Goal: Check status: Check status

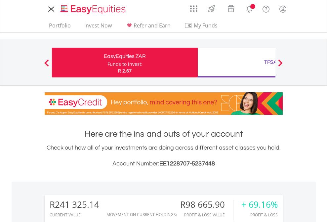
scroll to position [64, 104]
click at [108, 63] on div "Funds to invest:" at bounding box center [125, 64] width 35 height 7
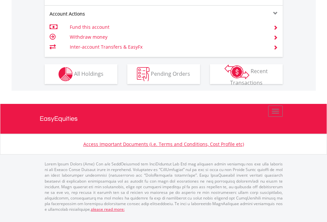
scroll to position [648, 0]
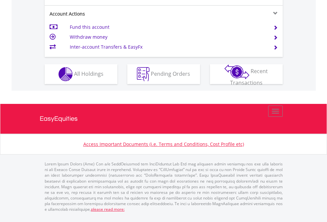
scroll to position [621, 0]
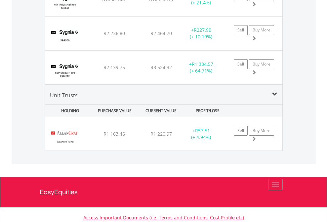
scroll to position [64, 104]
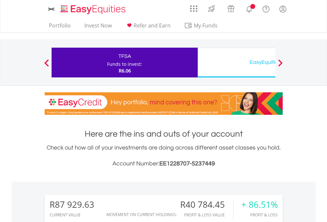
scroll to position [494, 0]
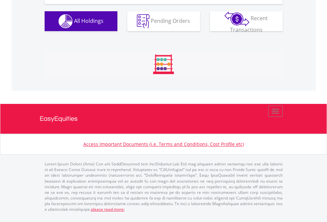
scroll to position [736, 0]
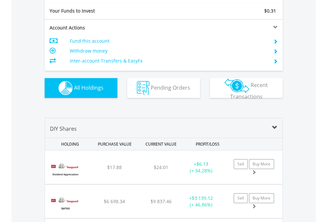
scroll to position [736, 0]
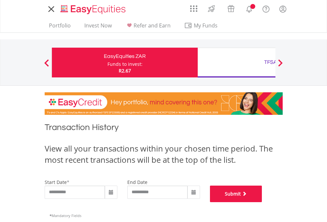
click at [263, 202] on button "Submit" at bounding box center [236, 194] width 52 height 17
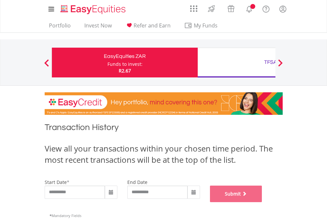
scroll to position [268, 0]
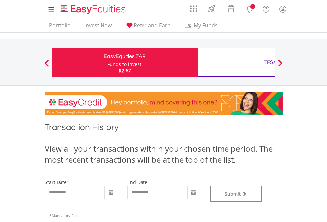
click at [237, 63] on div "TFSA" at bounding box center [271, 62] width 138 height 9
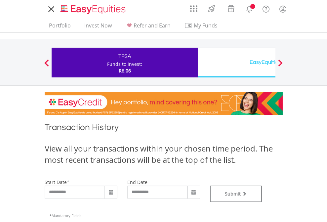
type input "**********"
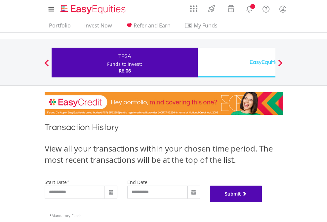
click at [263, 202] on button "Submit" at bounding box center [236, 194] width 52 height 17
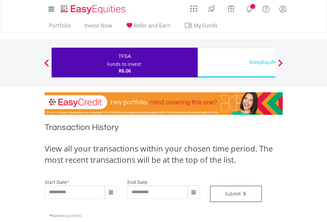
click at [237, 63] on div "EasyEquities USD" at bounding box center [271, 62] width 138 height 9
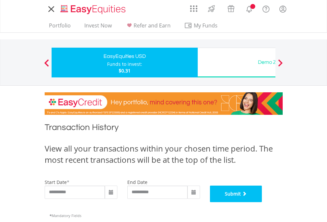
click at [263, 202] on button "Submit" at bounding box center [236, 194] width 52 height 17
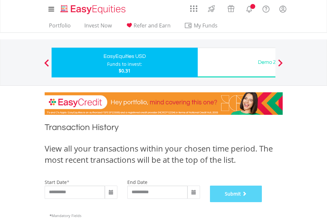
scroll to position [268, 0]
